Goal: Task Accomplishment & Management: Complete application form

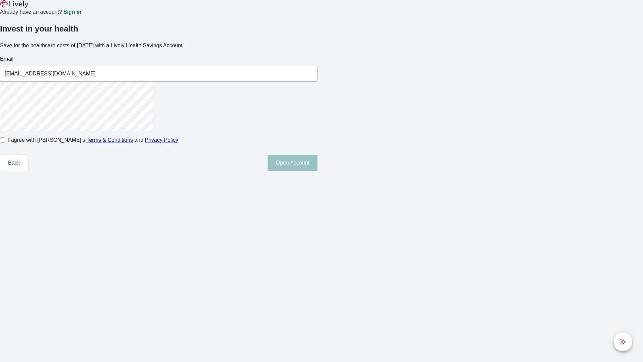
click at [5, 143] on input "I agree with Lively’s Terms & Conditions and Privacy Policy" at bounding box center [2, 139] width 5 height 5
checkbox input "true"
click at [318, 171] on button "Open Account" at bounding box center [293, 163] width 50 height 16
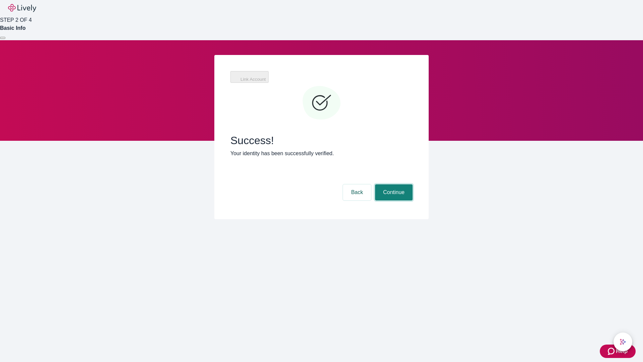
click at [393, 184] on button "Continue" at bounding box center [394, 192] width 38 height 16
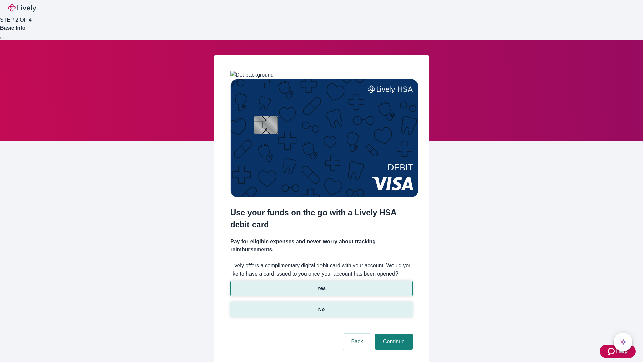
click at [321, 306] on p "No" at bounding box center [322, 309] width 6 height 7
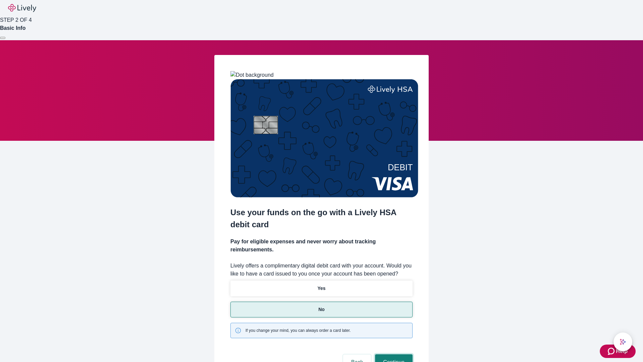
click at [393, 354] on button "Continue" at bounding box center [394, 362] width 38 height 16
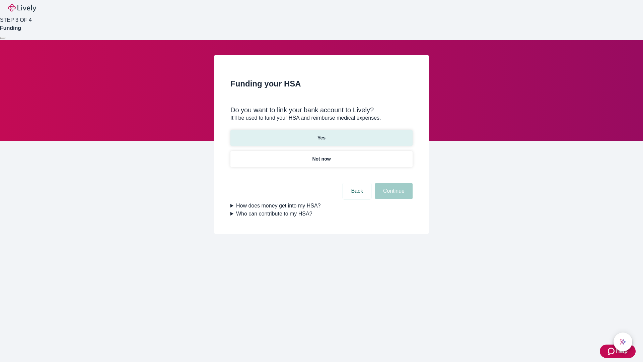
click at [321, 134] on p "Yes" at bounding box center [322, 137] width 8 height 7
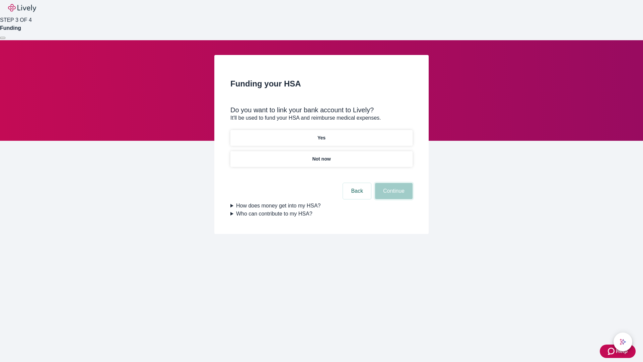
click at [393, 183] on button "Continue" at bounding box center [394, 191] width 38 height 16
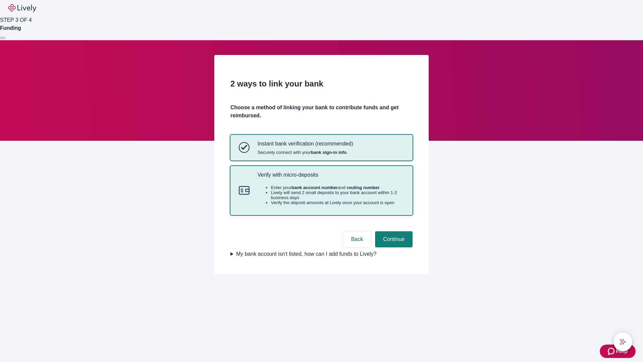
click at [331, 178] on p "Verify with micro-deposits" at bounding box center [331, 175] width 147 height 6
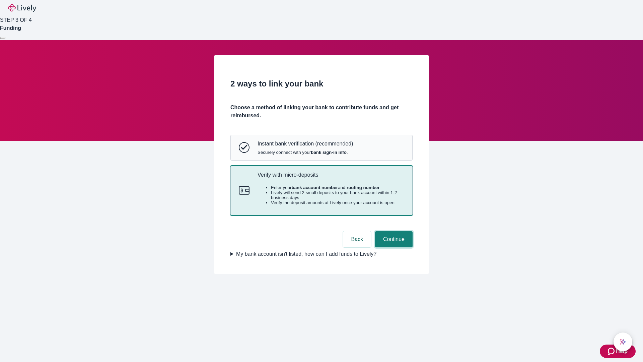
click at [393, 247] on button "Continue" at bounding box center [394, 239] width 38 height 16
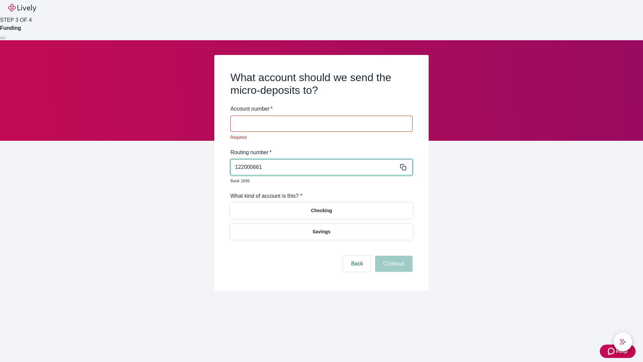
type input "122000661"
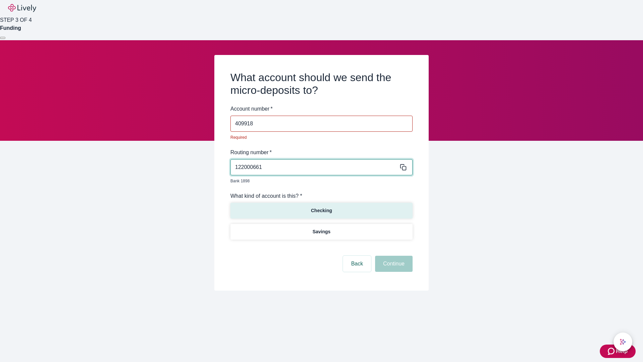
type input "409918"
click at [321, 207] on p "Checking" at bounding box center [321, 210] width 21 height 7
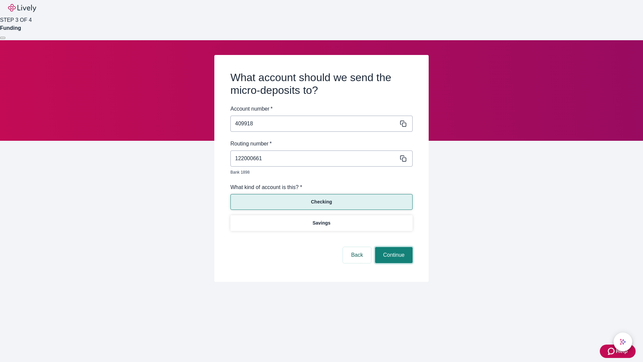
click at [393, 247] on button "Continue" at bounding box center [394, 255] width 38 height 16
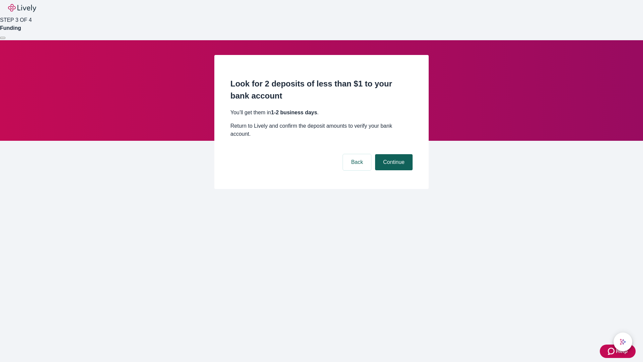
click at [393, 154] on button "Continue" at bounding box center [394, 162] width 38 height 16
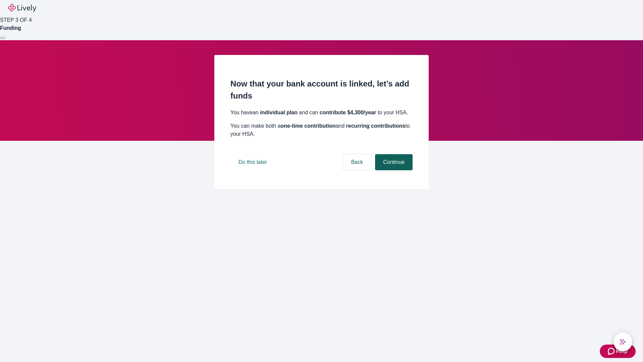
click at [393, 170] on button "Continue" at bounding box center [394, 162] width 38 height 16
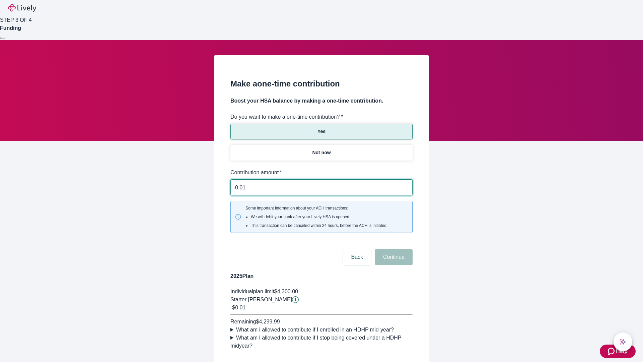
type input "0.01"
click at [393, 249] on button "Continue" at bounding box center [394, 257] width 38 height 16
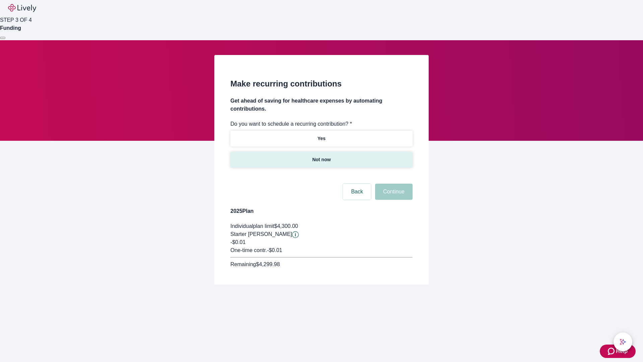
click at [321, 156] on p "Not now" at bounding box center [321, 159] width 18 height 7
click at [393, 184] on button "Continue" at bounding box center [394, 192] width 38 height 16
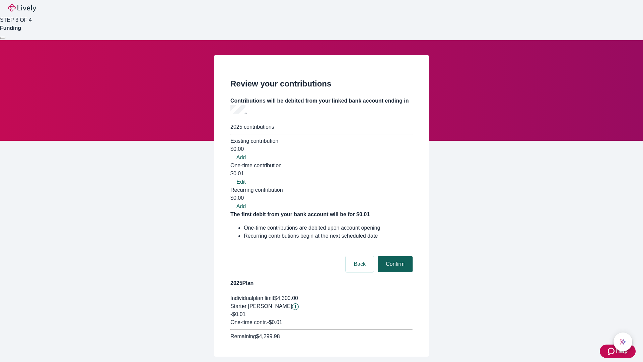
click at [394, 256] on button "Confirm" at bounding box center [395, 264] width 35 height 16
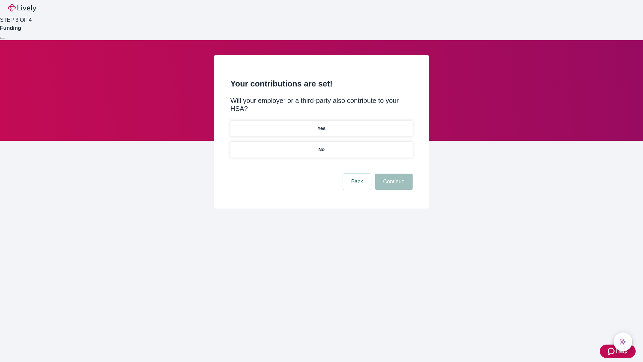
click at [321, 146] on p "No" at bounding box center [322, 149] width 6 height 7
click at [393, 174] on button "Continue" at bounding box center [394, 182] width 38 height 16
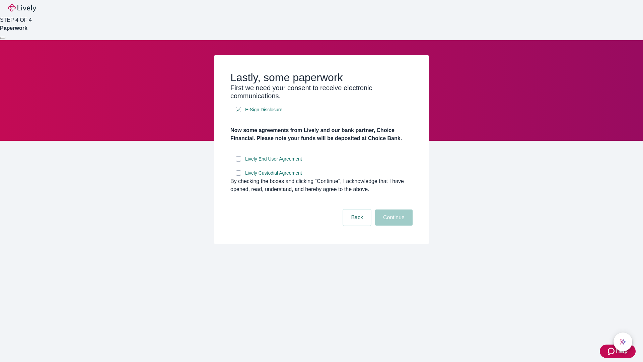
click at [239, 161] on input "Lively End User Agreement" at bounding box center [238, 158] width 5 height 5
checkbox input "true"
click at [239, 176] on input "Lively Custodial Agreement" at bounding box center [238, 172] width 5 height 5
checkbox input "true"
click at [393, 225] on button "Continue" at bounding box center [394, 217] width 38 height 16
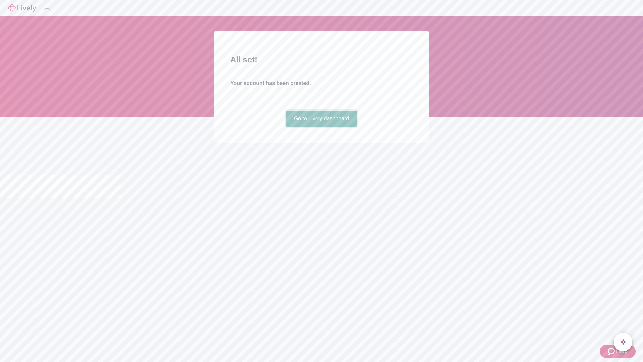
click at [321, 127] on link "Go to Lively dashboard" at bounding box center [321, 119] width 71 height 16
